Goal: Find specific page/section: Find specific page/section

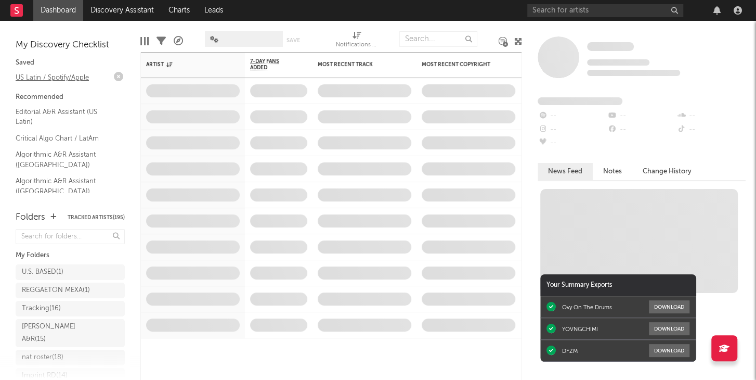
click at [46, 82] on link "US Latin / Spotify/Apple" at bounding box center [65, 77] width 99 height 11
